Goal: Check status

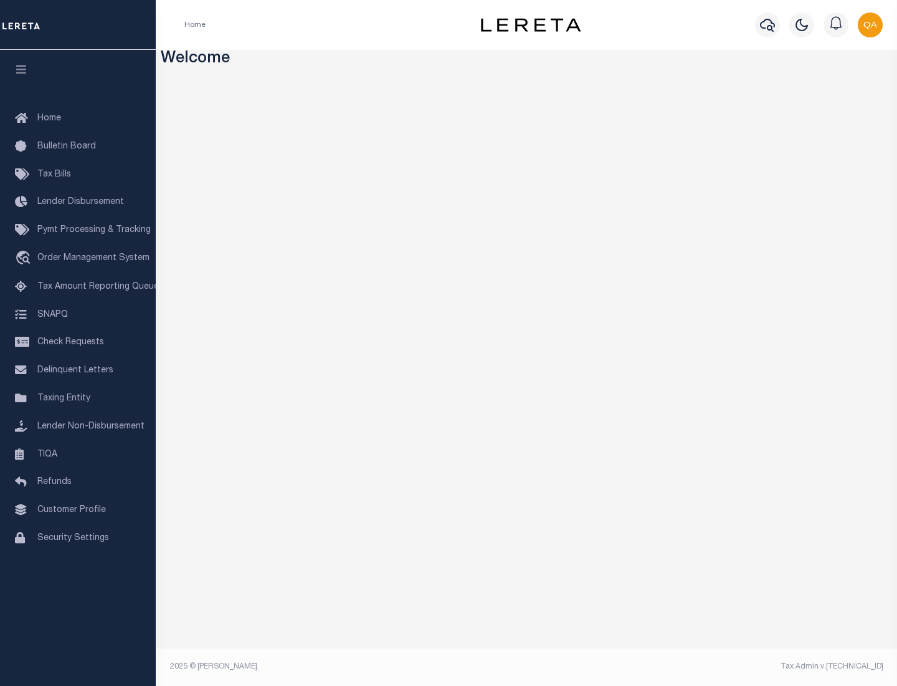
click at [78, 342] on span "Check Requests" at bounding box center [70, 342] width 67 height 9
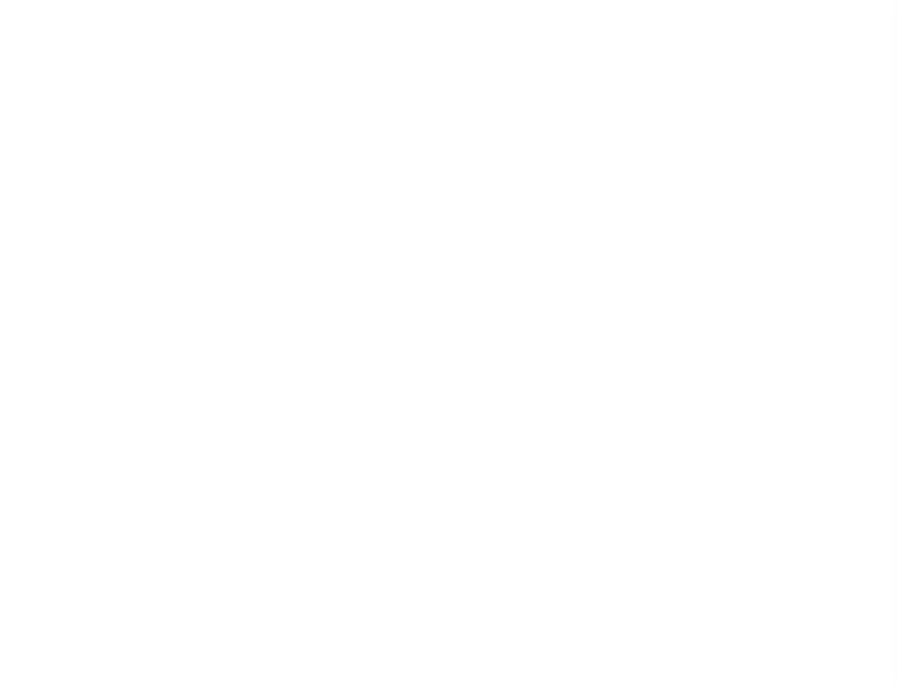
select select "50"
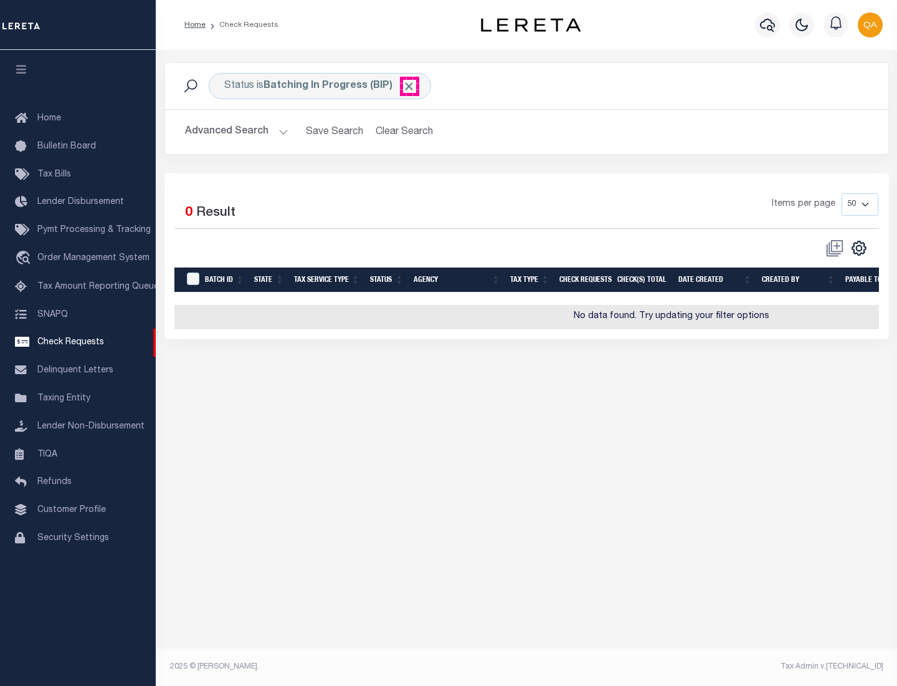
click at [409, 86] on span "Click to Remove" at bounding box center [409, 86] width 13 height 13
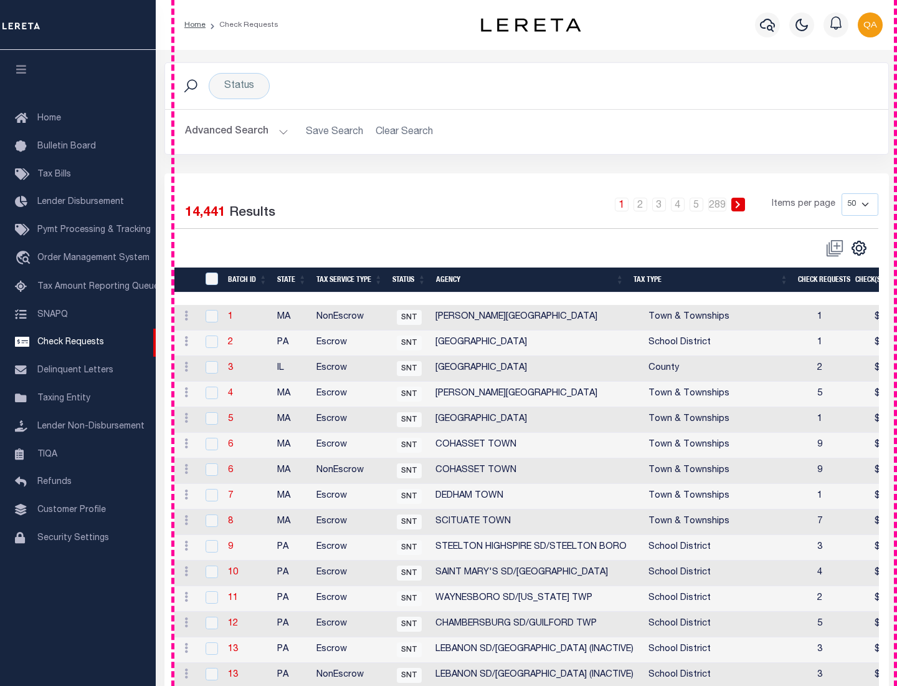
scroll to position [601, 0]
